Goal: Information Seeking & Learning: Understand process/instructions

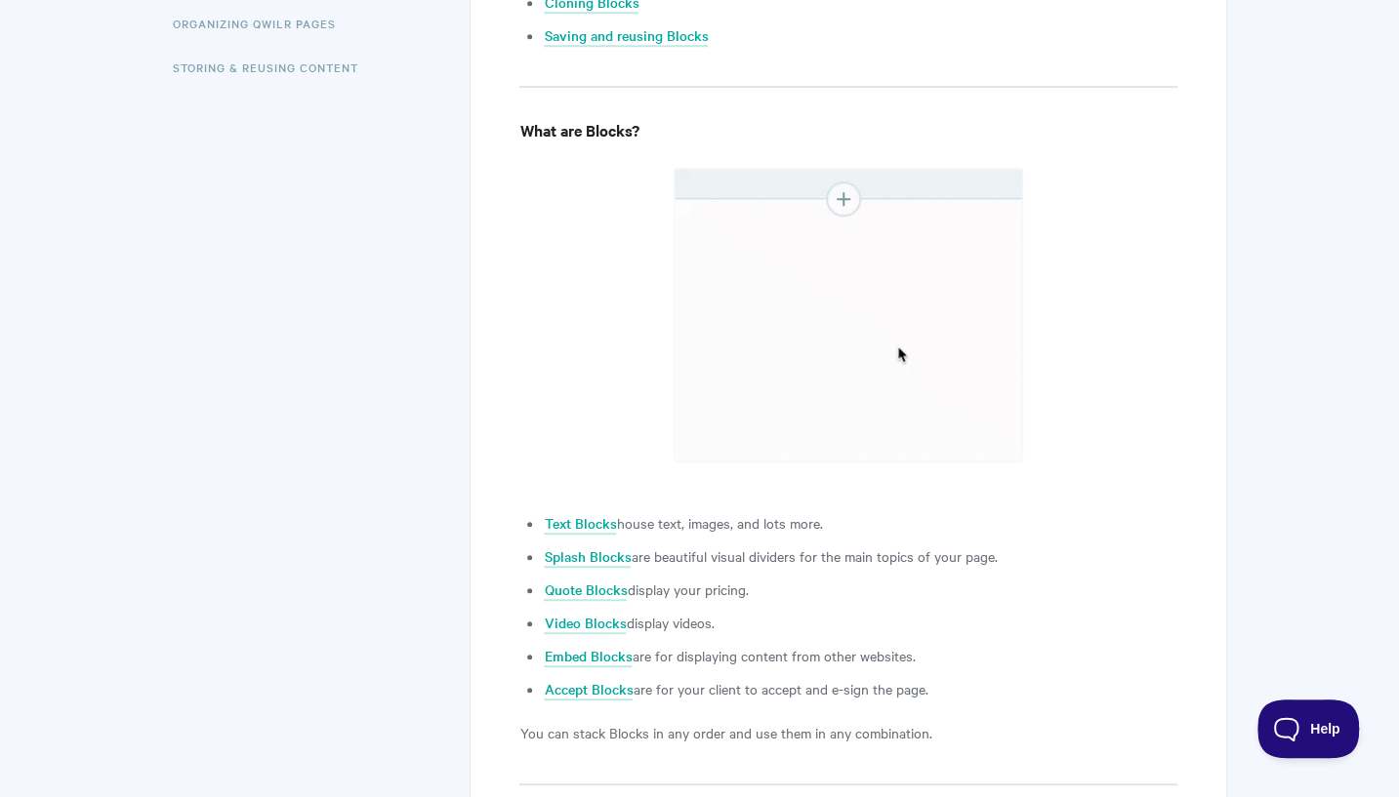
scroll to position [716, 0]
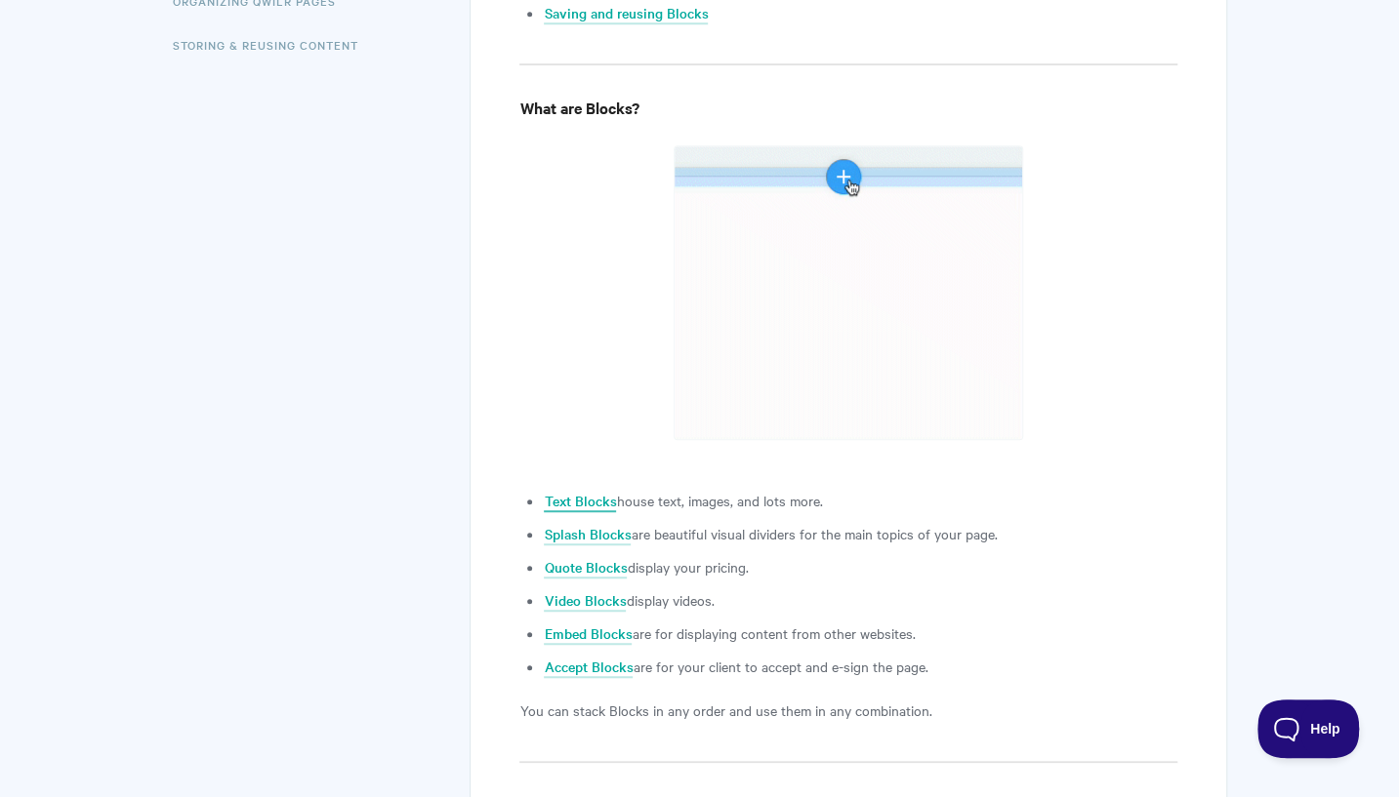
click at [593, 499] on link "Text Blocks" at bounding box center [580, 501] width 72 height 21
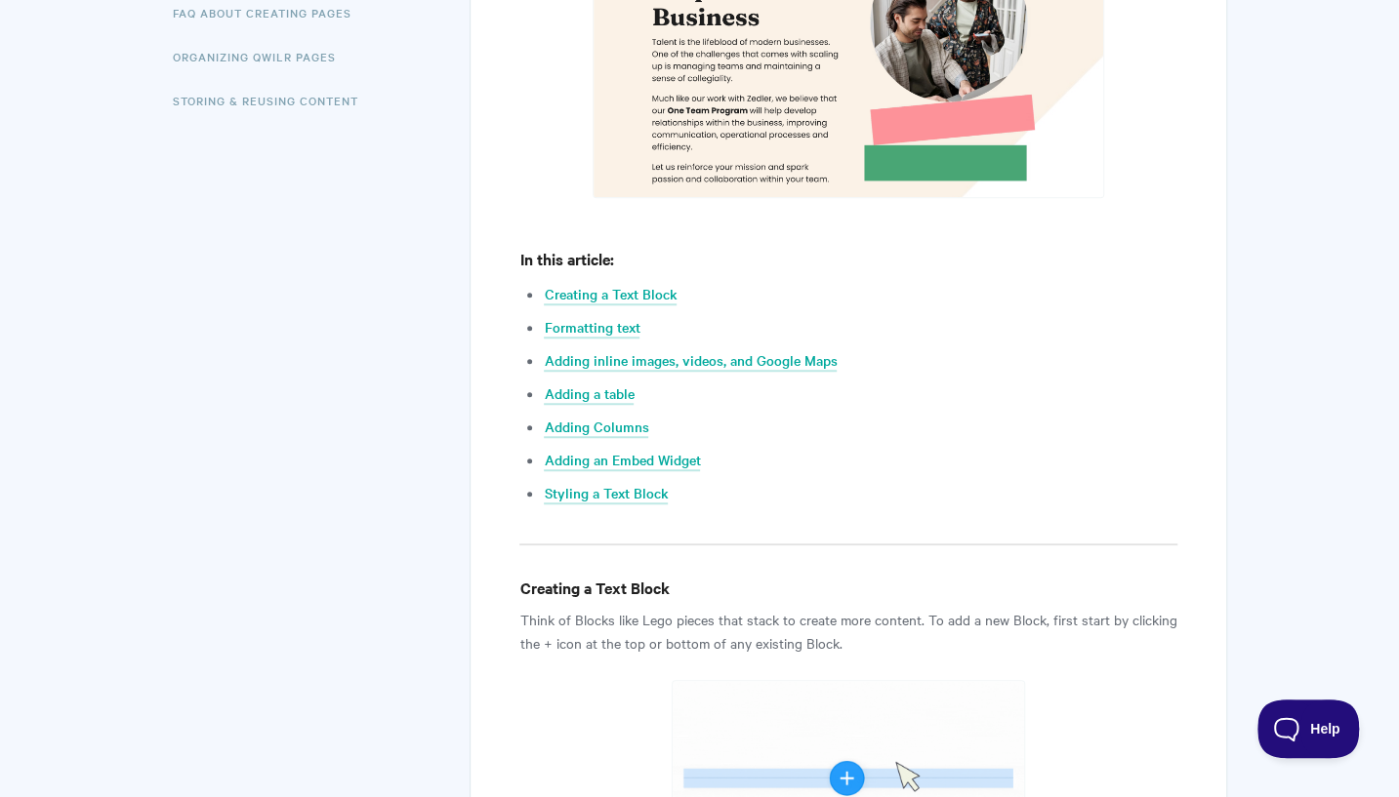
scroll to position [735, 0]
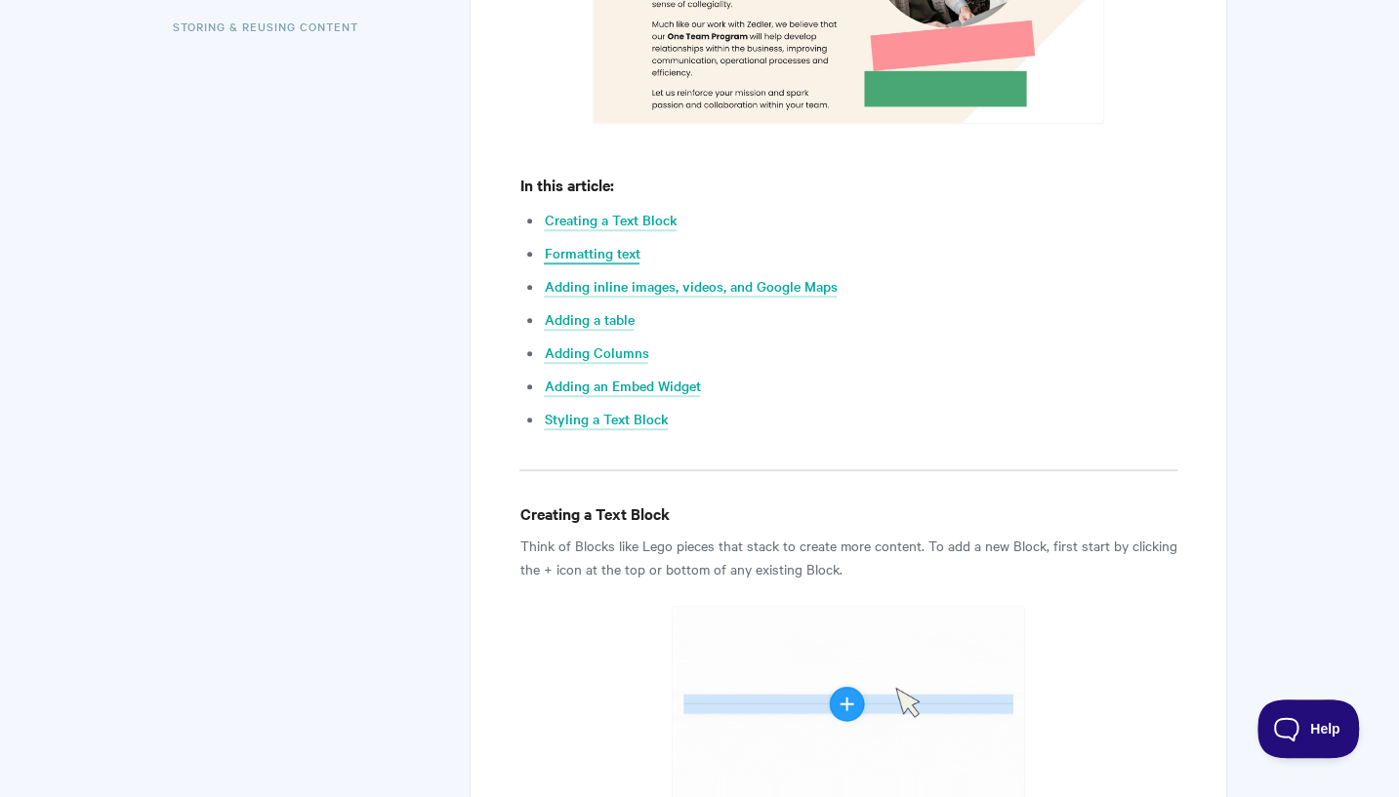
click at [611, 250] on link "Formatting text" at bounding box center [592, 253] width 96 height 21
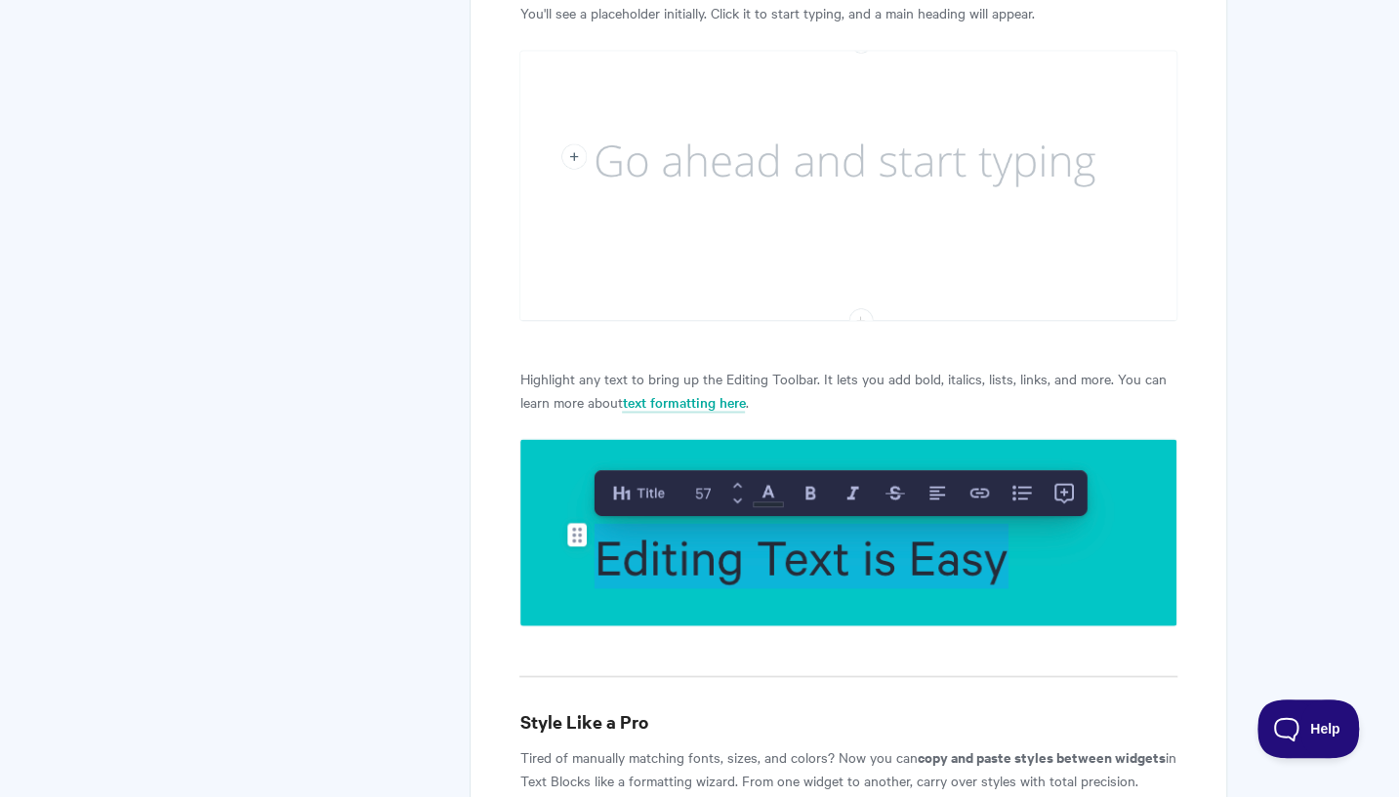
scroll to position [1999, 0]
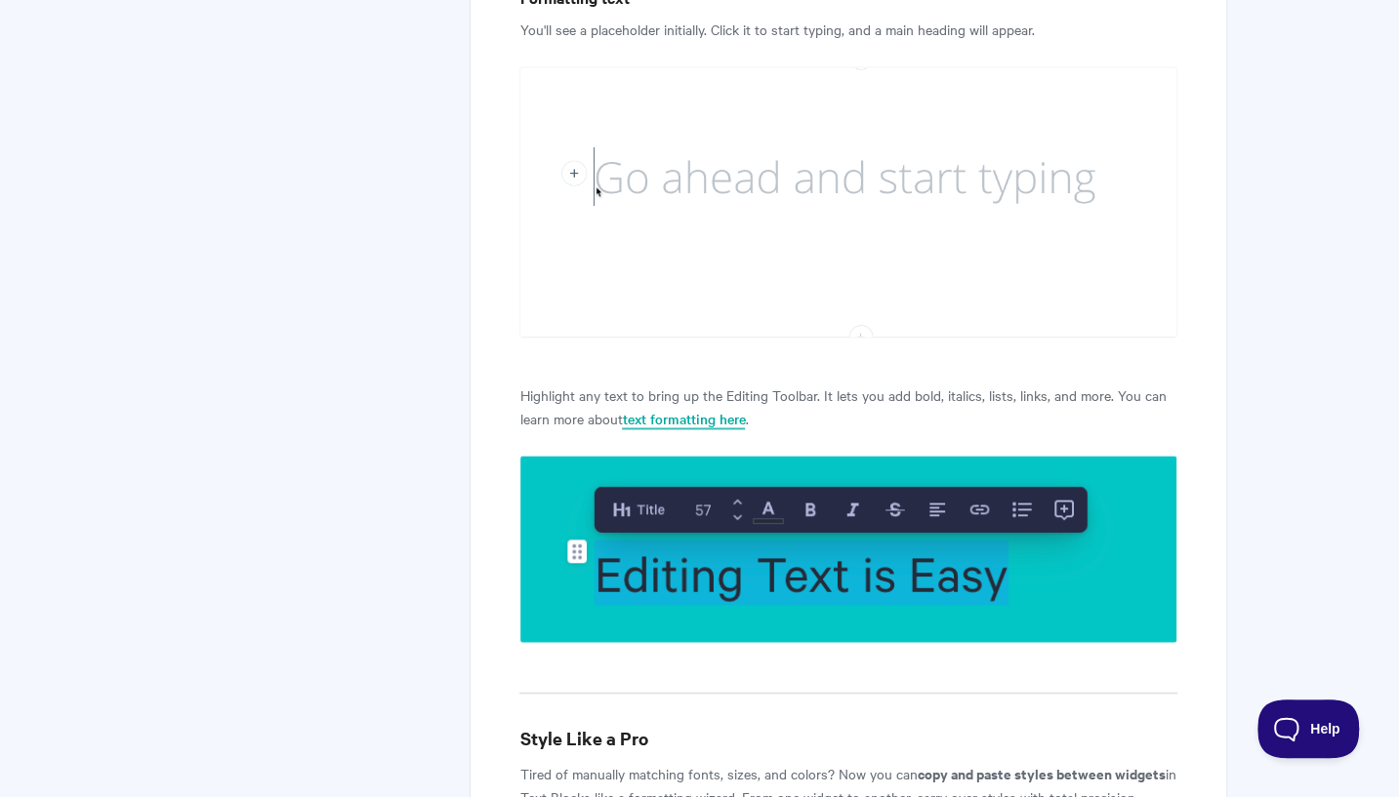
click at [693, 417] on link "text formatting here" at bounding box center [683, 418] width 123 height 21
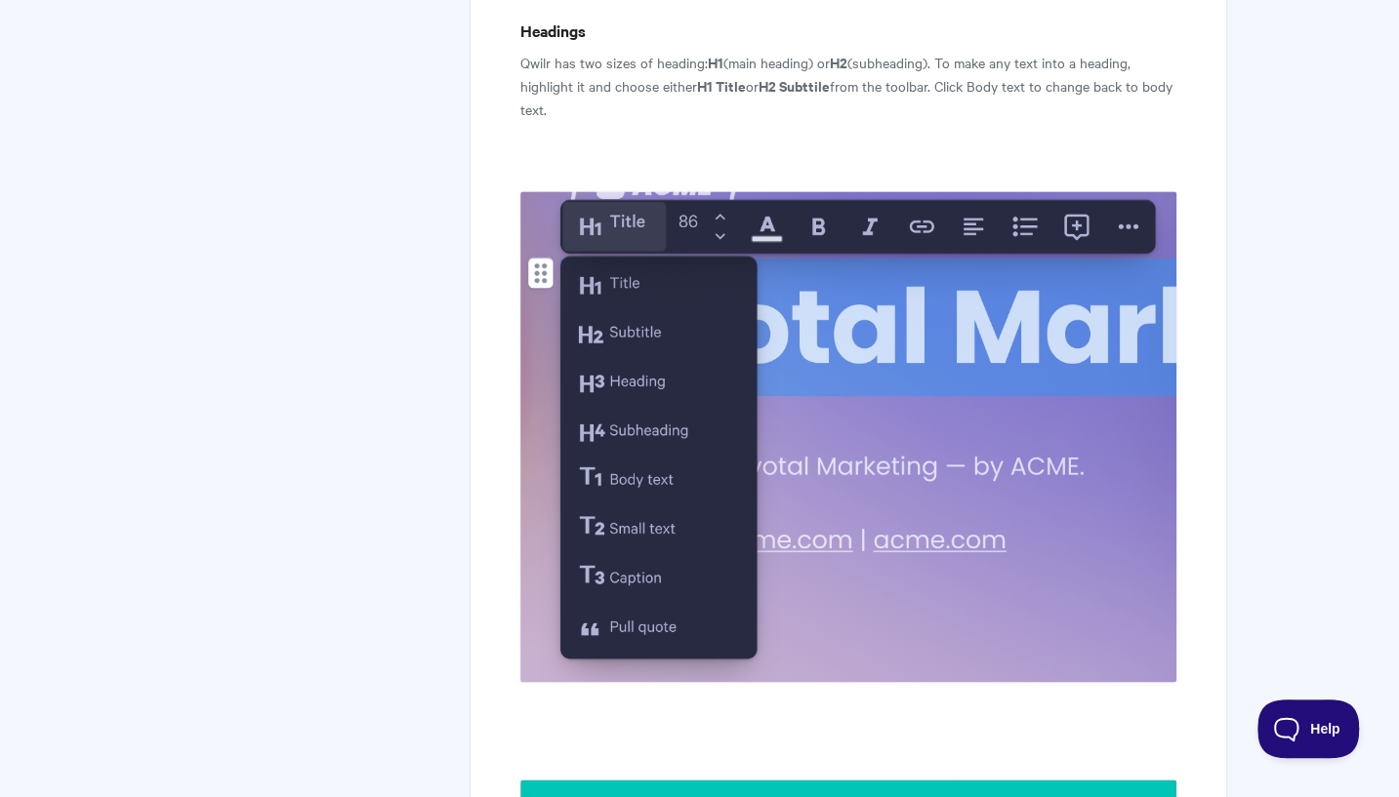
scroll to position [1463, 0]
